Goal: Information Seeking & Learning: Learn about a topic

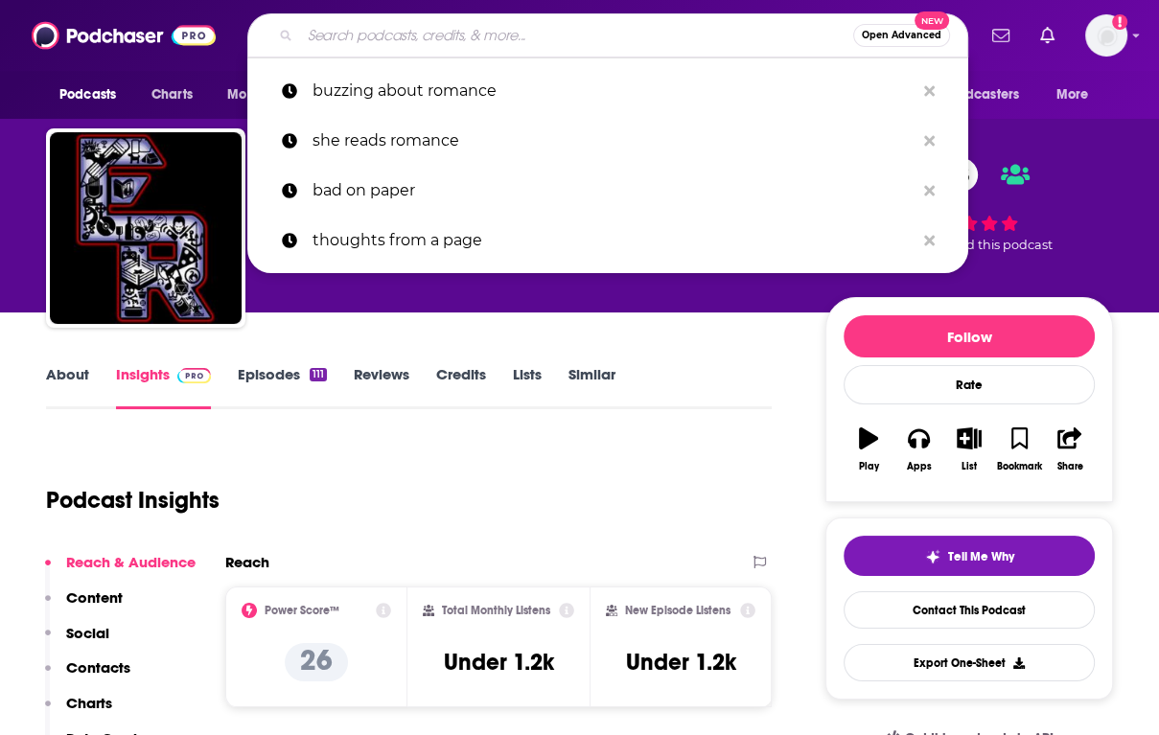
click at [546, 33] on input "Search podcasts, credits, & more..." at bounding box center [576, 35] width 553 height 31
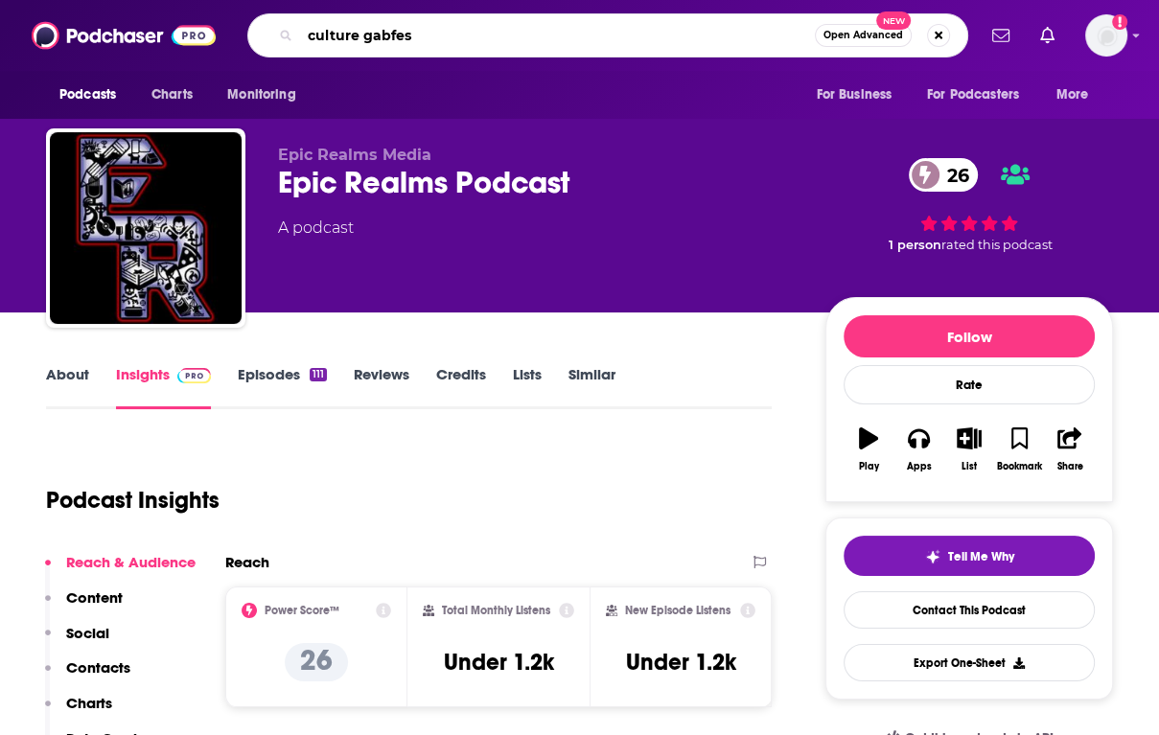
type input "culture gabfest"
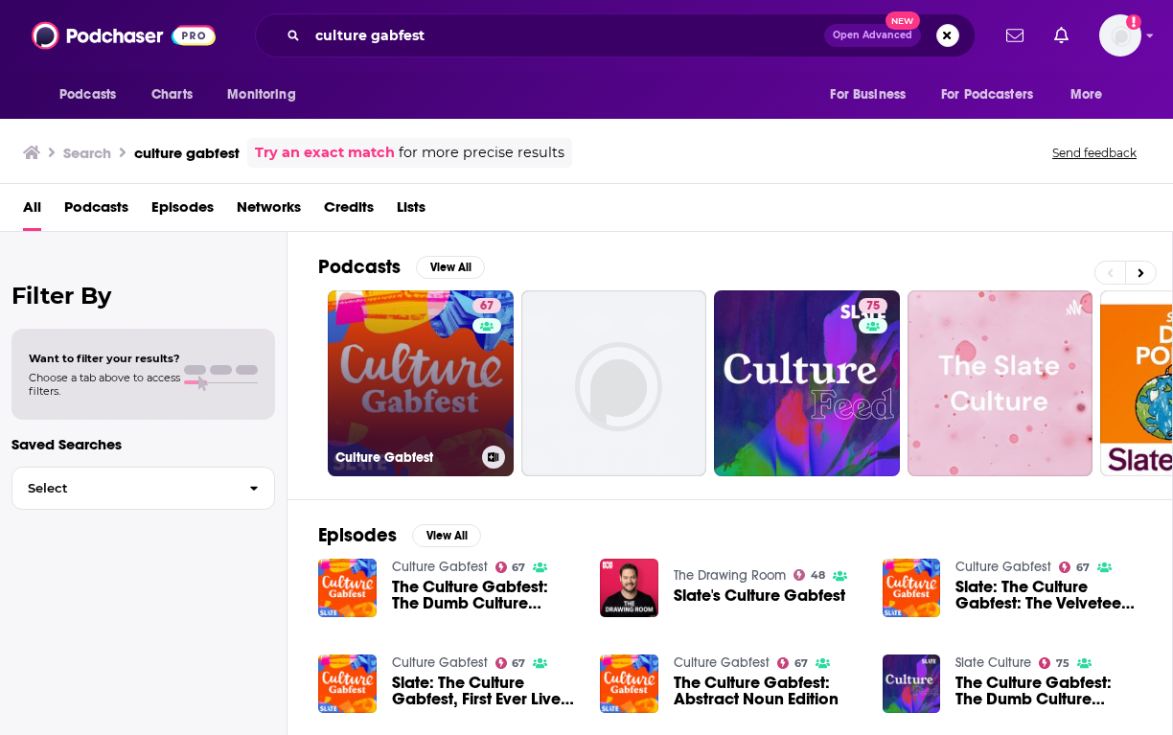
click at [402, 369] on link "67 Culture Gabfest" at bounding box center [421, 383] width 186 height 186
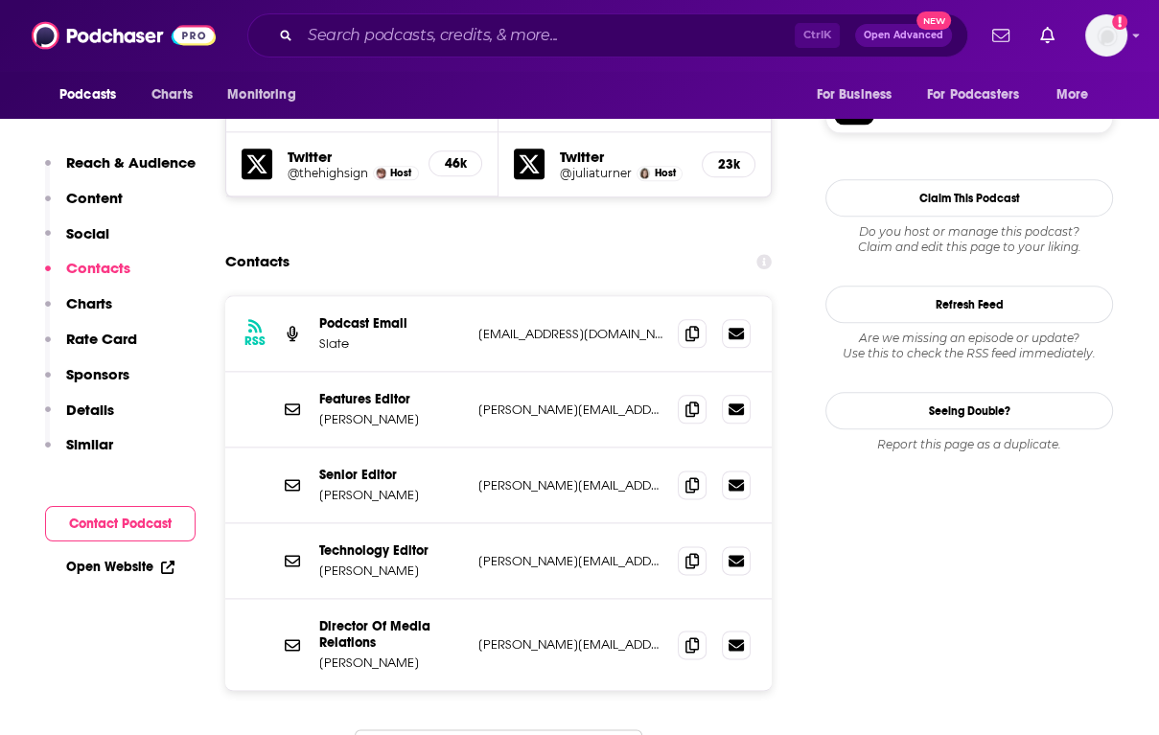
scroll to position [1725, 0]
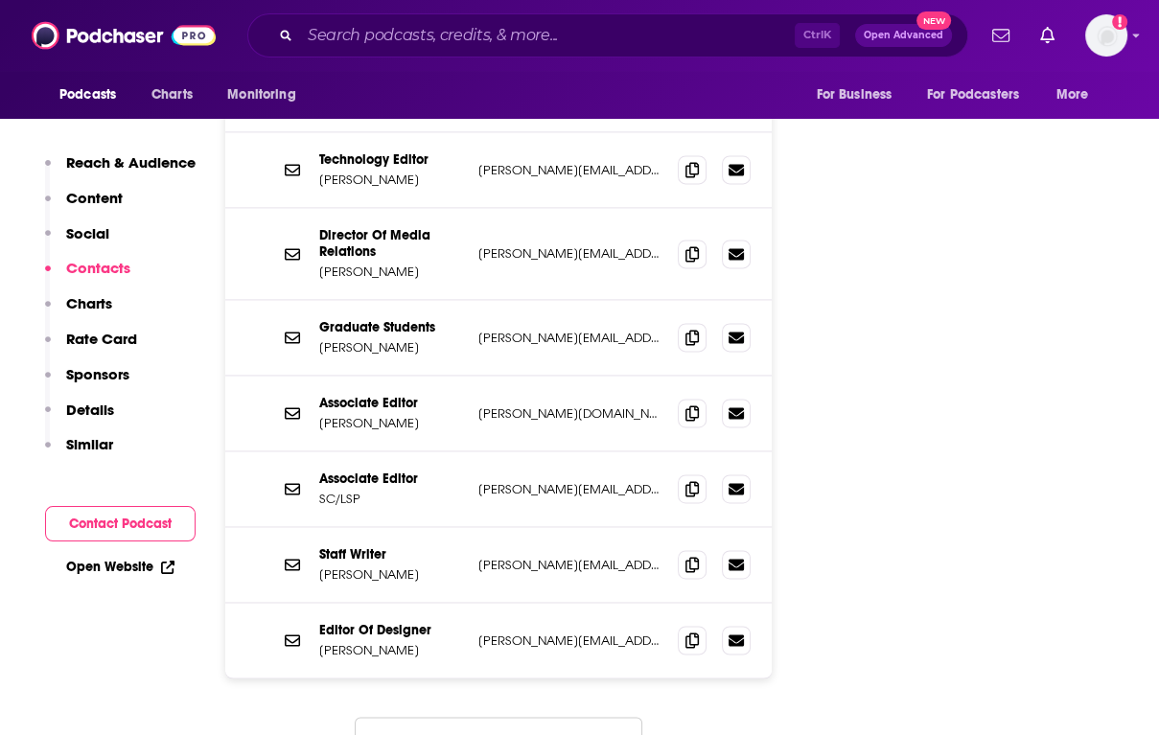
scroll to position [2112, 0]
click at [571, 716] on button "Load More..." at bounding box center [498, 742] width 287 height 52
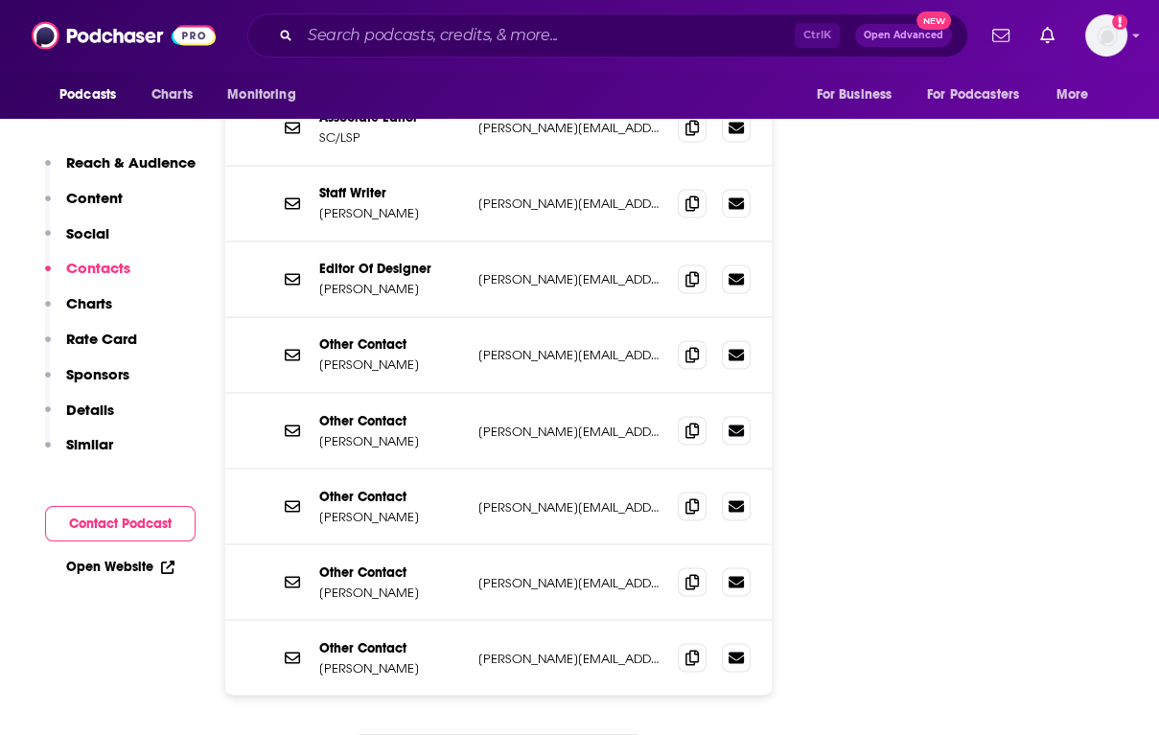
scroll to position [2513, 0]
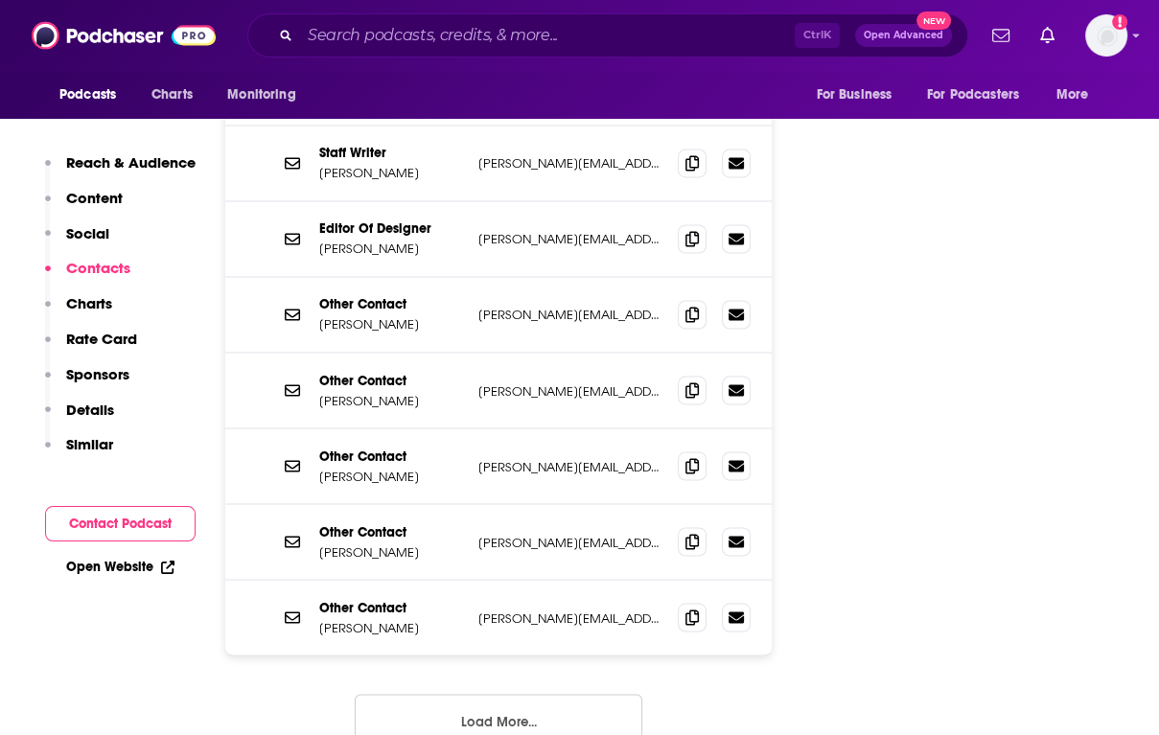
click at [548, 694] on button "Load More..." at bounding box center [498, 720] width 287 height 52
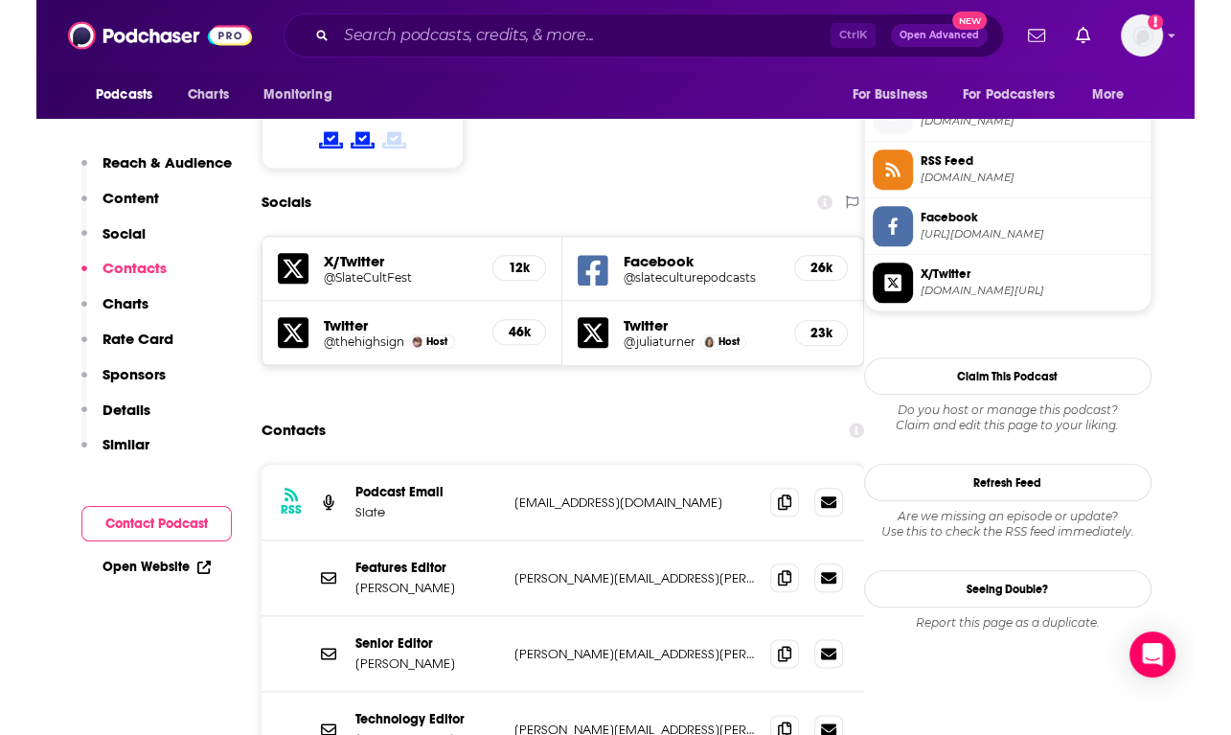
scroll to position [1650, 0]
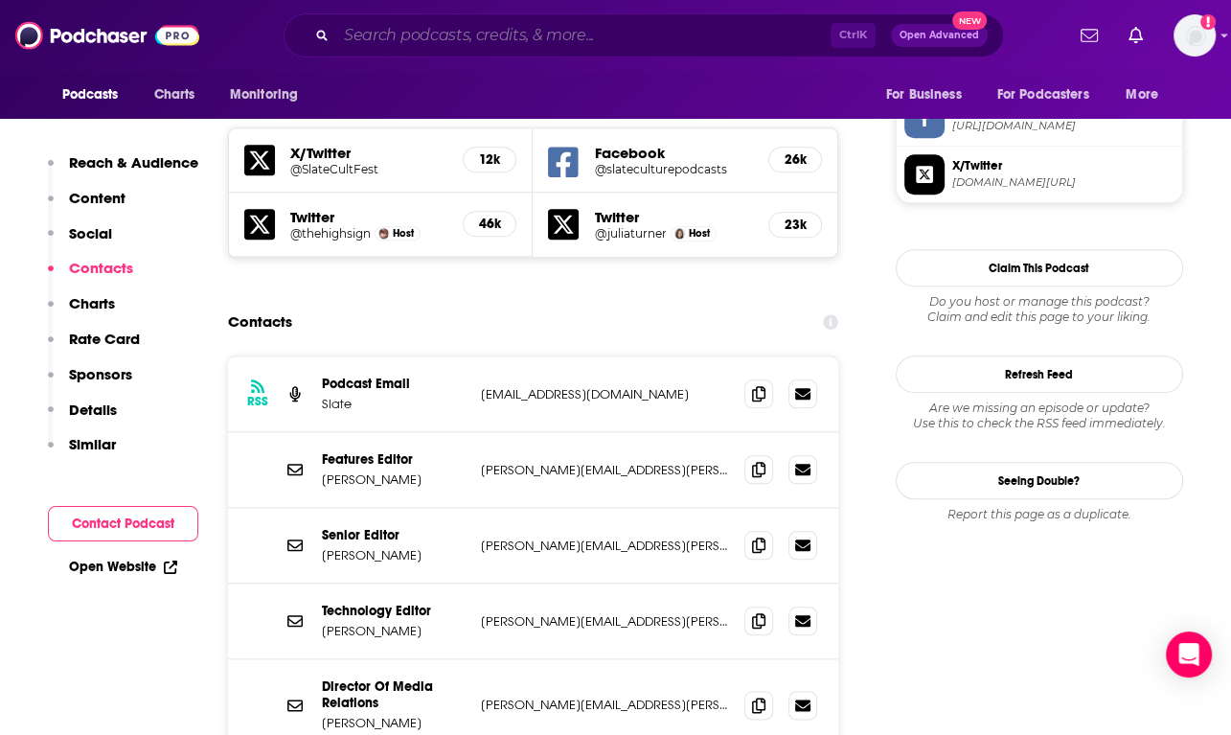
click at [443, 45] on input "Search podcasts, credits, & more..." at bounding box center [583, 35] width 494 height 31
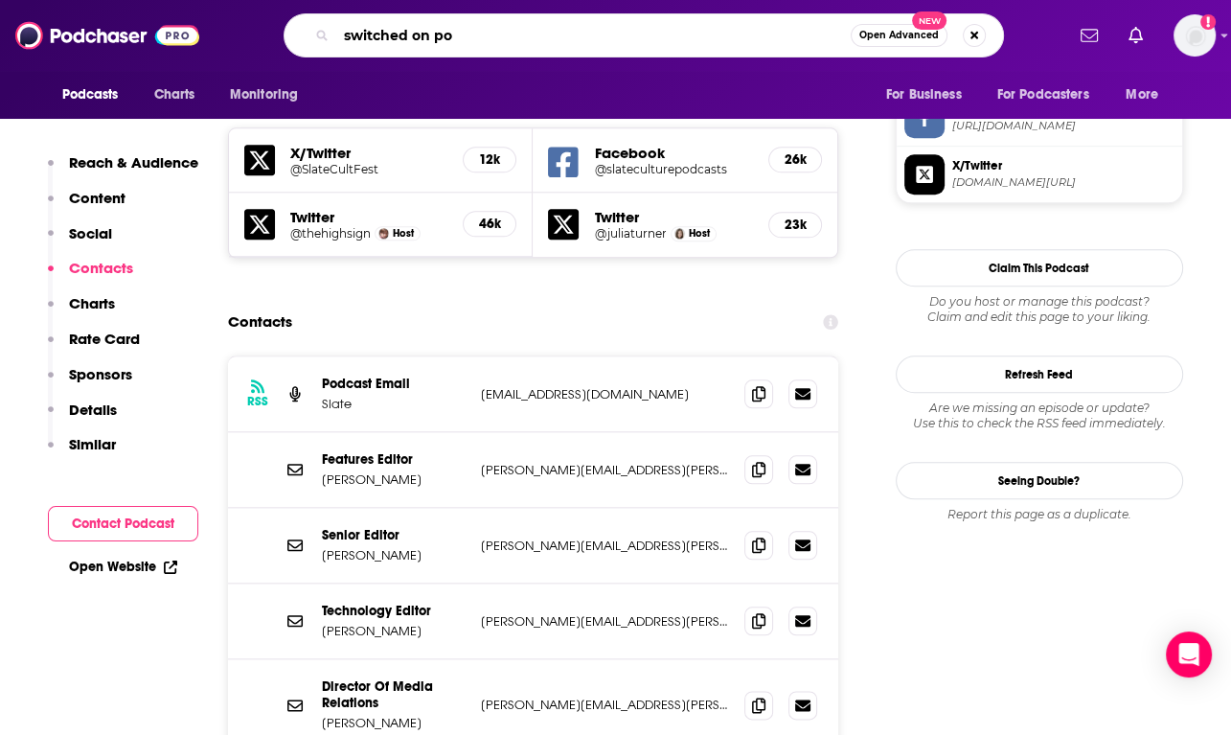
type input "switched on pop"
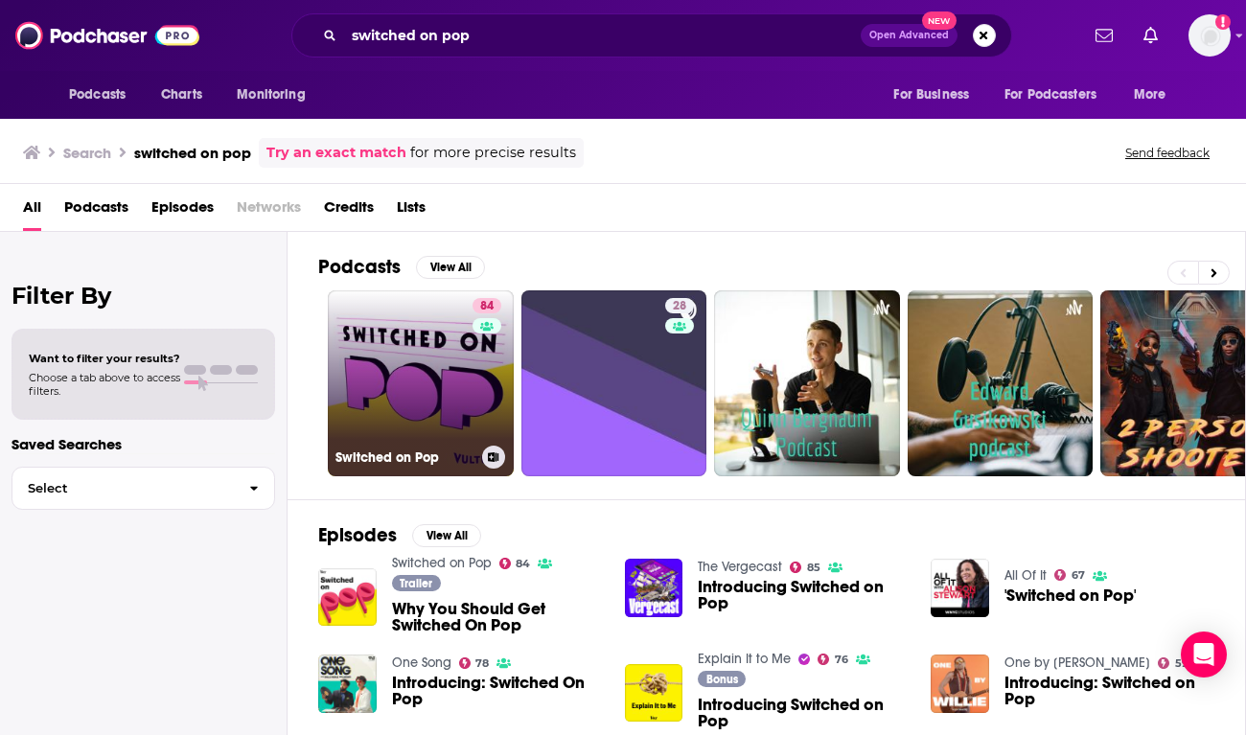
click at [452, 368] on link "84 Switched on Pop" at bounding box center [421, 383] width 186 height 186
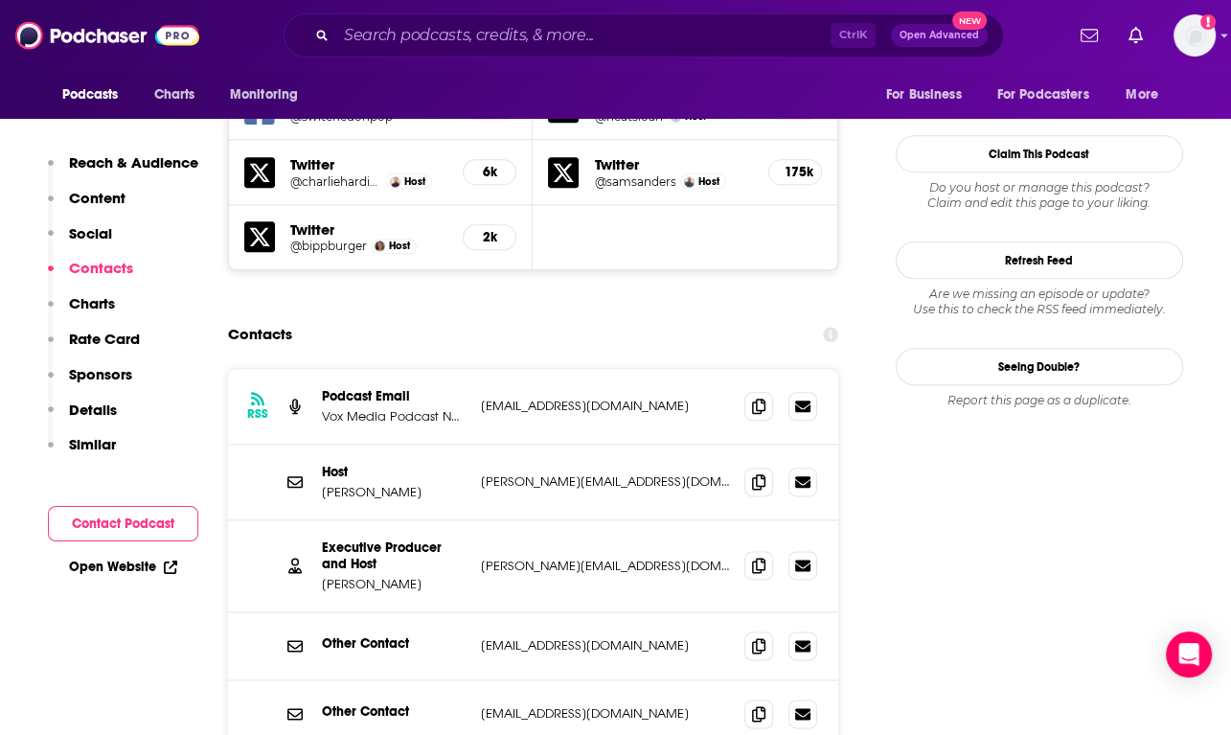
scroll to position [1917, 0]
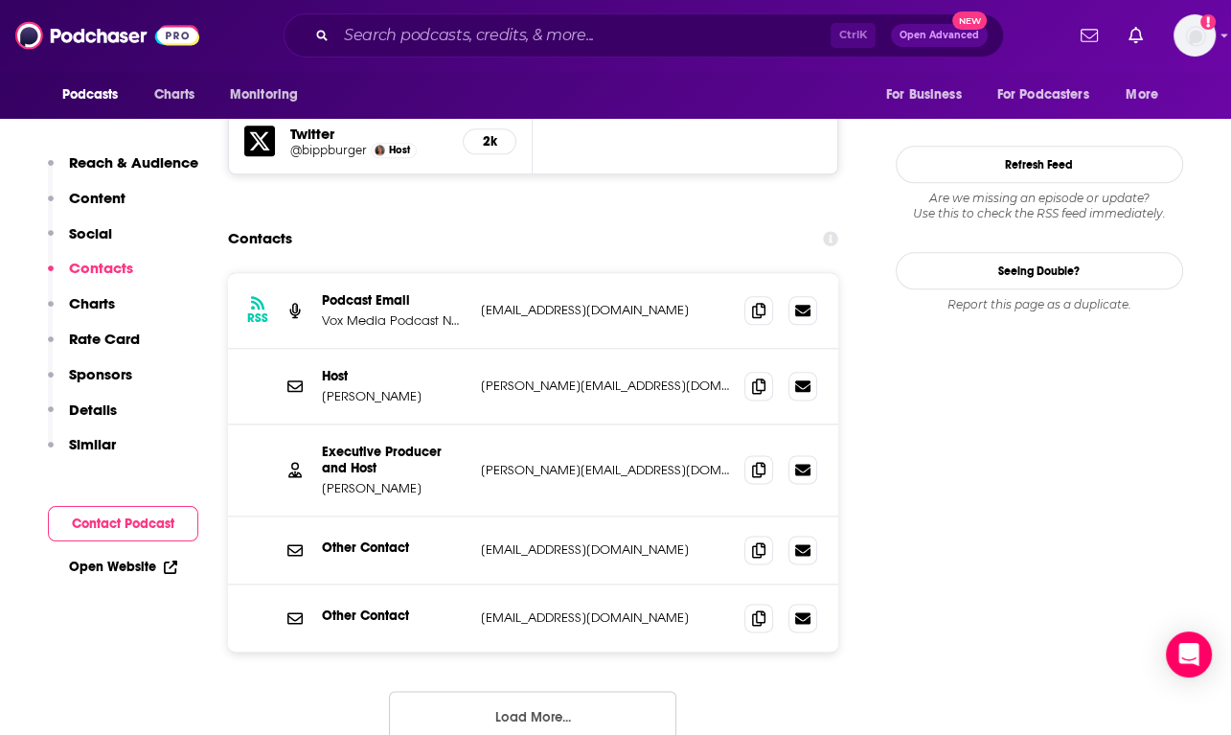
click at [526, 691] on button "Load More..." at bounding box center [532, 717] width 287 height 52
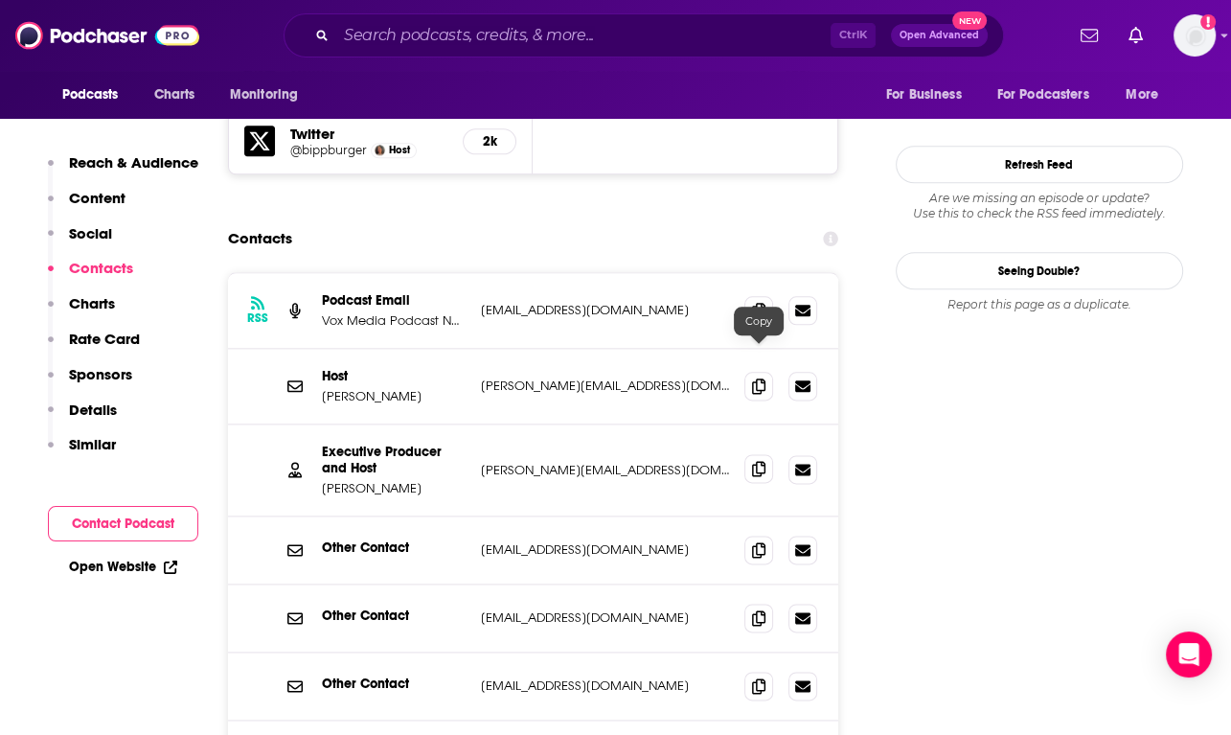
click at [756, 461] on icon at bounding box center [758, 468] width 13 height 15
click at [747, 371] on span at bounding box center [759, 385] width 29 height 29
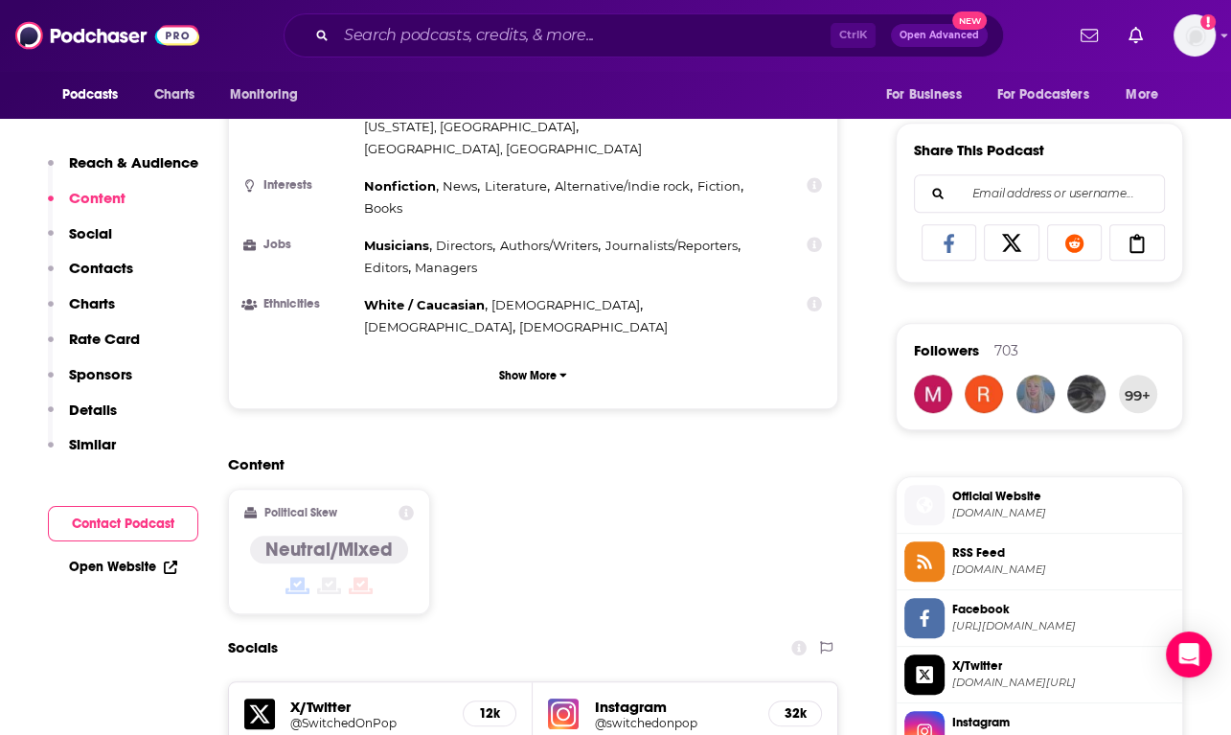
scroll to position [1342, 0]
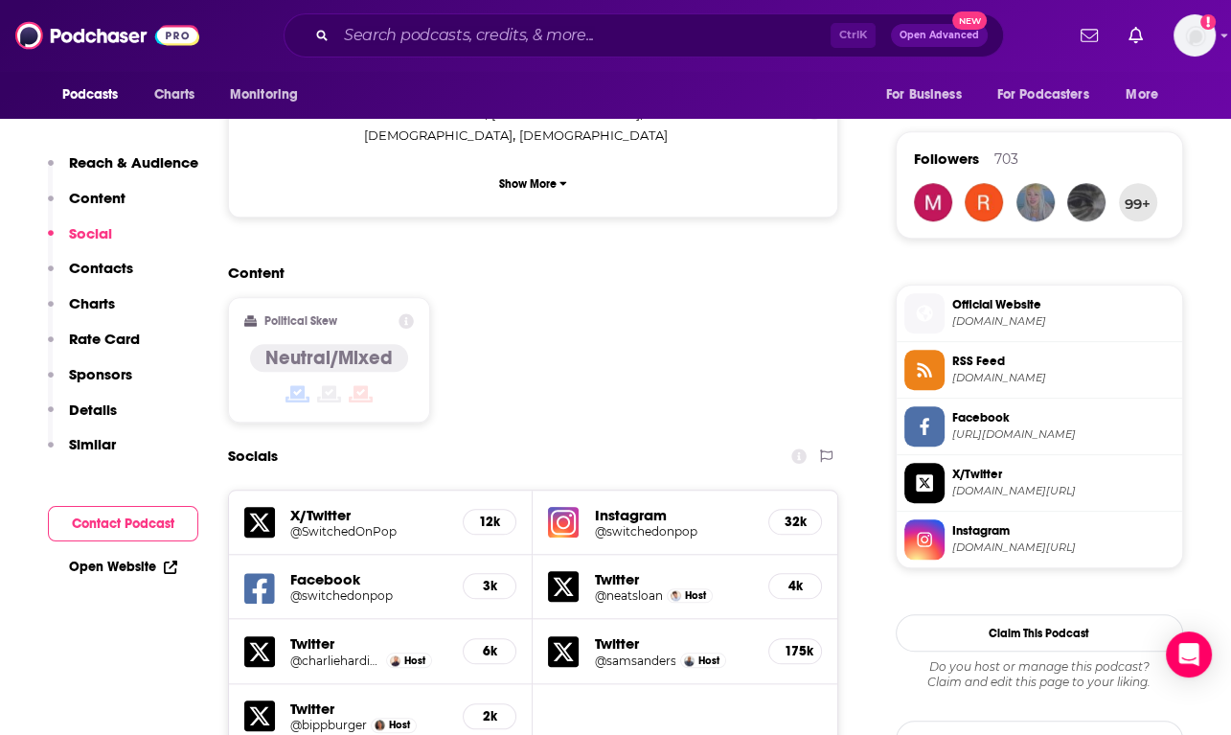
click at [77, 444] on p "Similar" at bounding box center [92, 444] width 47 height 18
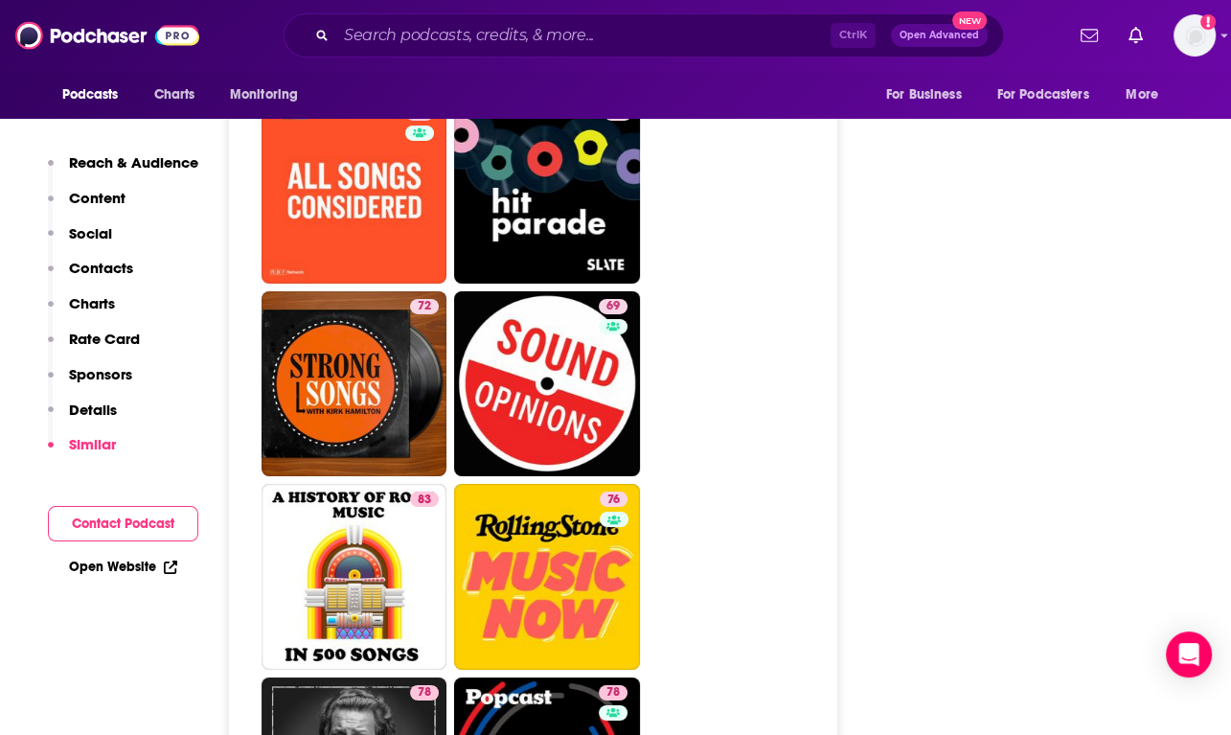
scroll to position [5558, 0]
